Goal: Navigation & Orientation: Find specific page/section

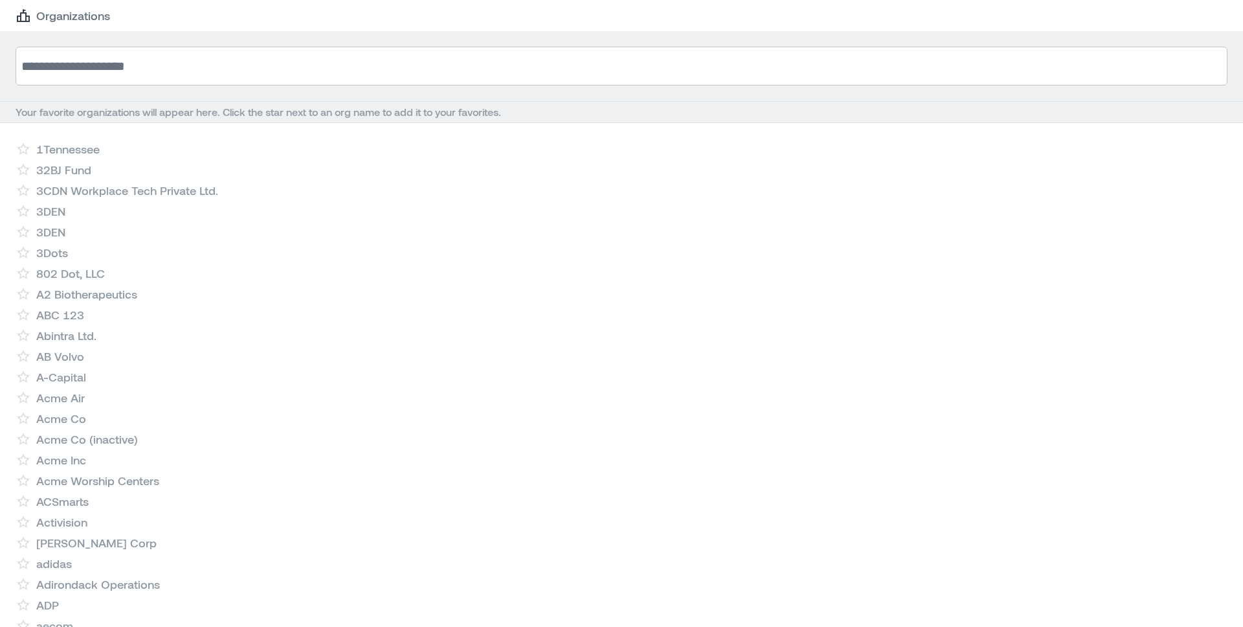
click at [260, 80] on input at bounding box center [622, 66] width 1212 height 39
click at [304, 79] on input at bounding box center [622, 66] width 1212 height 39
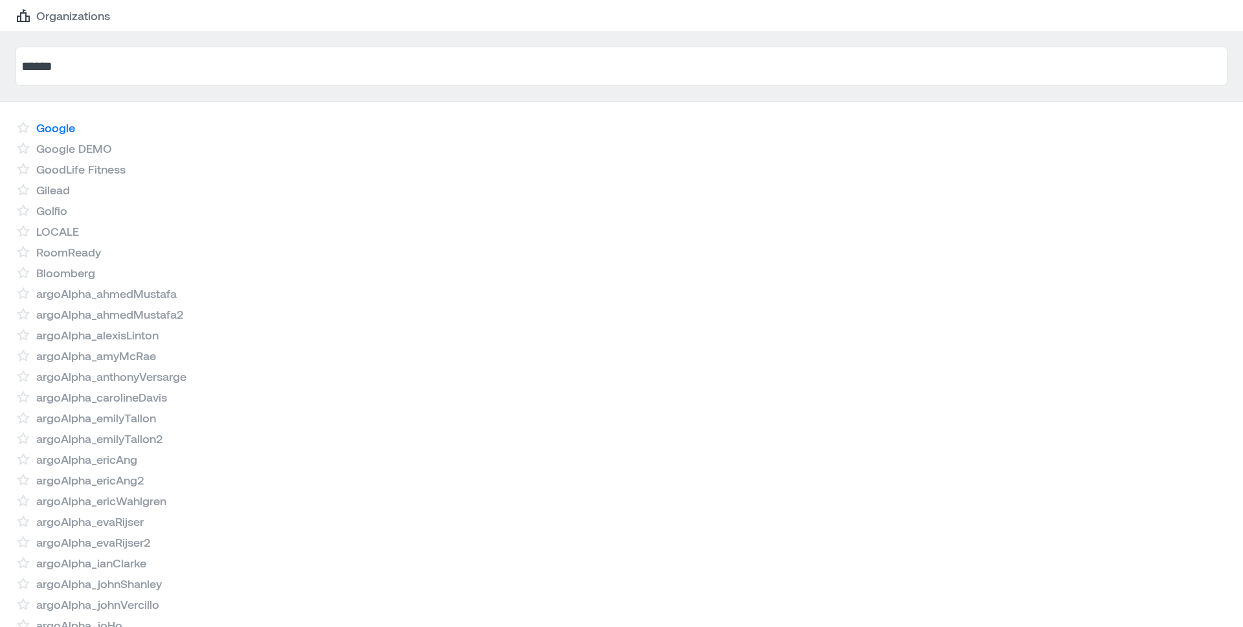
type input "******"
click at [66, 126] on link "Google" at bounding box center [55, 128] width 39 height 16
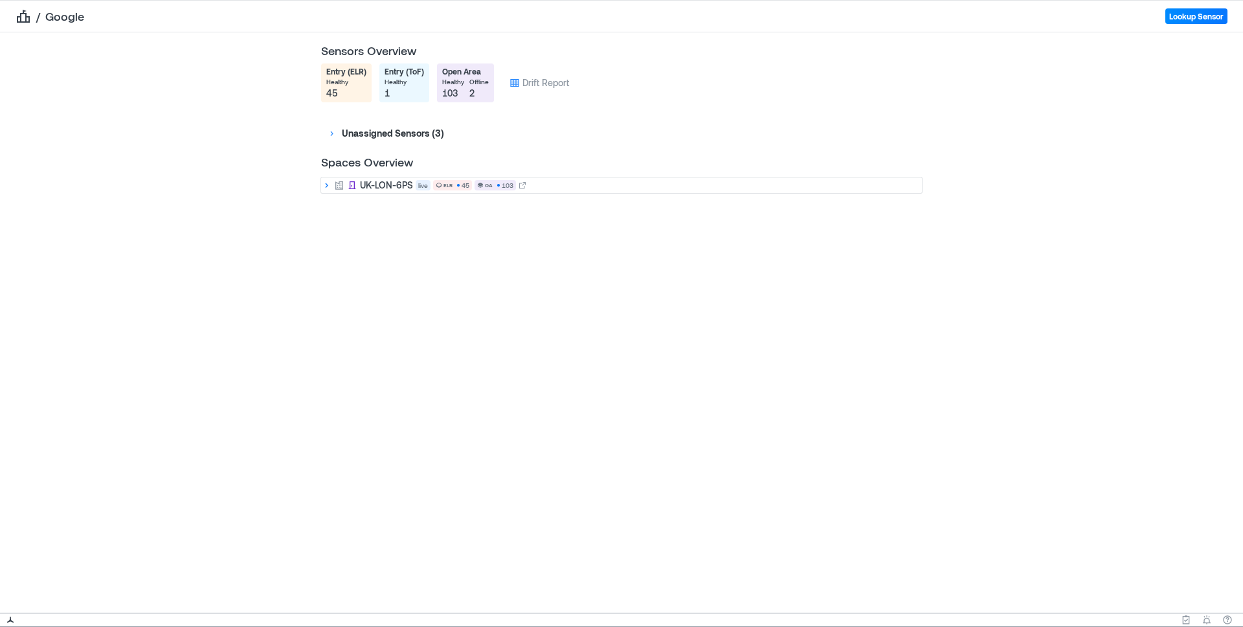
click at [327, 185] on icon at bounding box center [327, 185] width 3 height 5
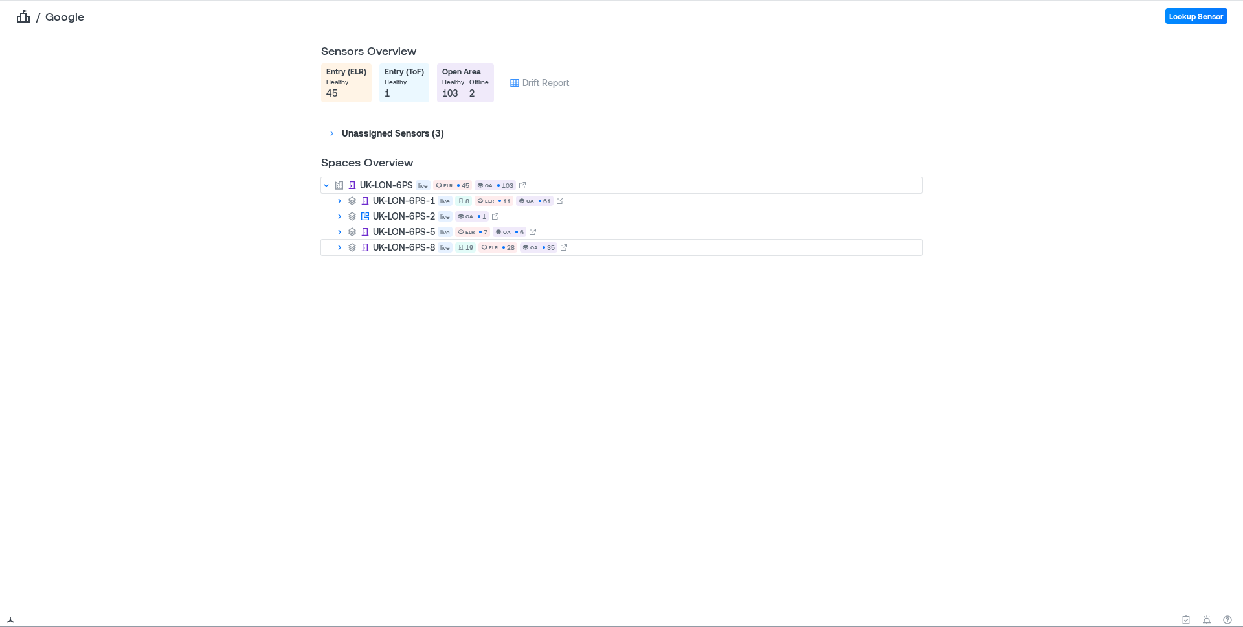
click at [341, 247] on icon at bounding box center [339, 247] width 10 height 10
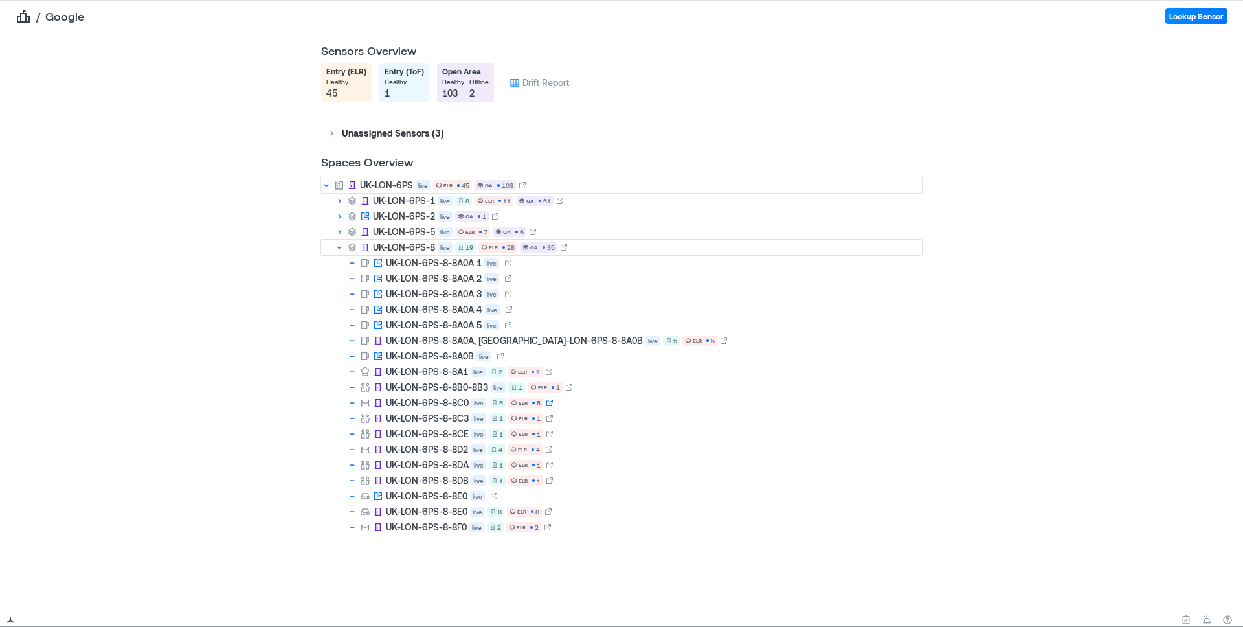
click at [550, 403] on icon at bounding box center [550, 403] width 8 height 8
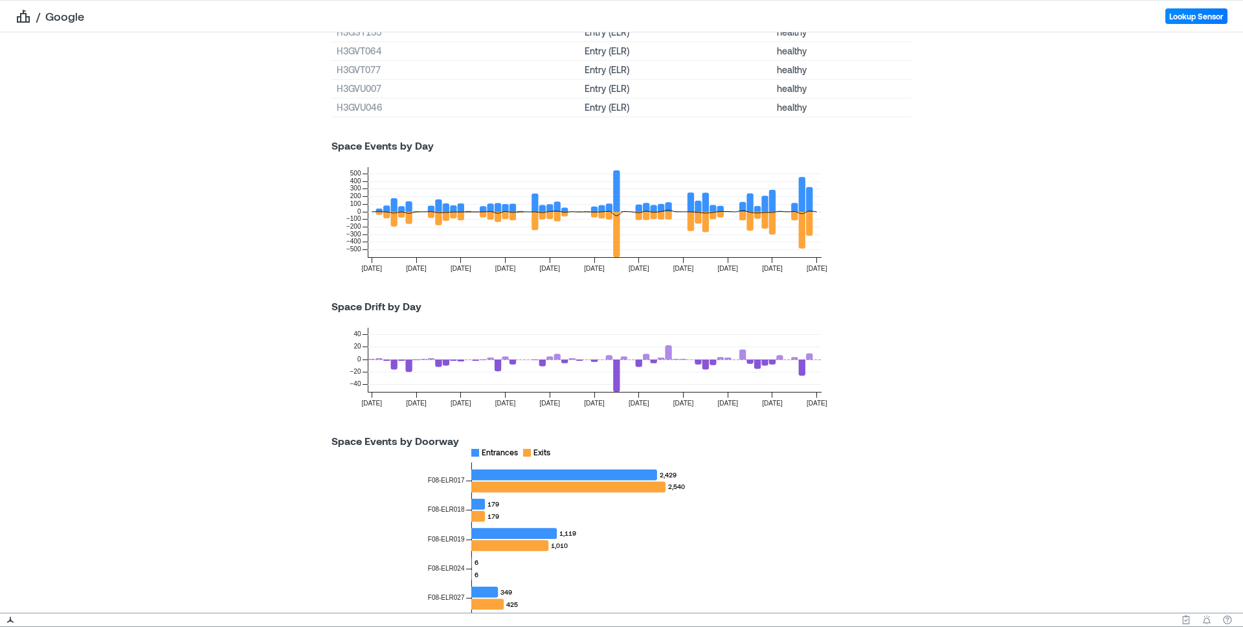
scroll to position [163, 0]
